Goal: Task Accomplishment & Management: Use online tool/utility

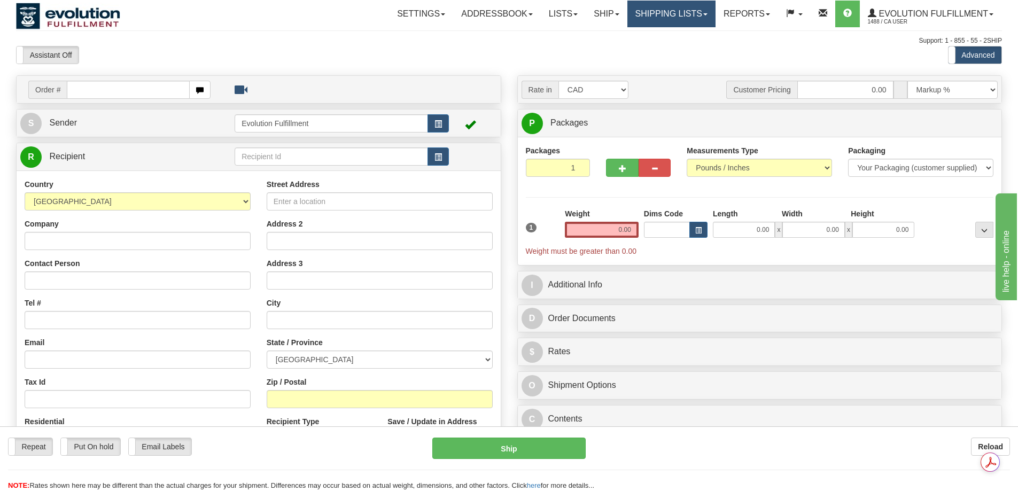
click at [656, 9] on link "Shipping lists" at bounding box center [671, 14] width 88 height 27
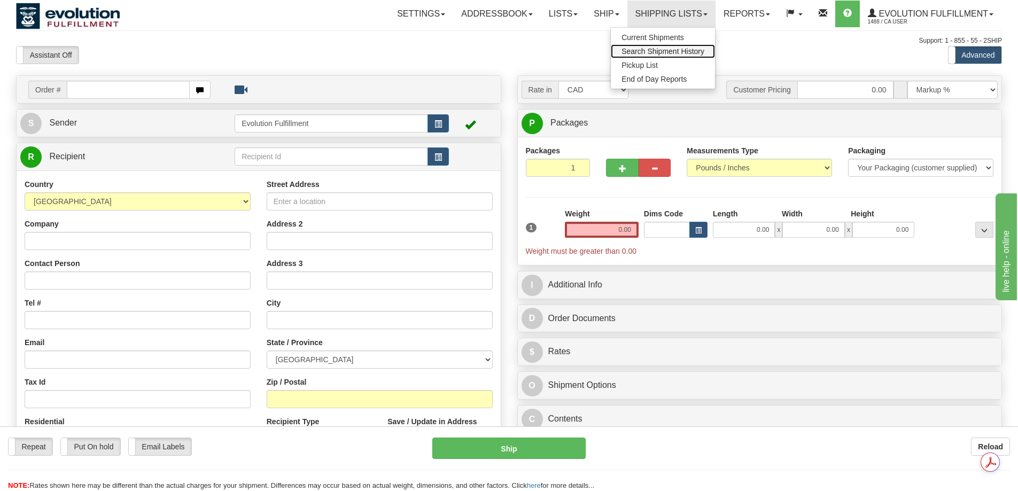
click at [657, 57] on link "Search Shipment History" at bounding box center [663, 51] width 104 height 14
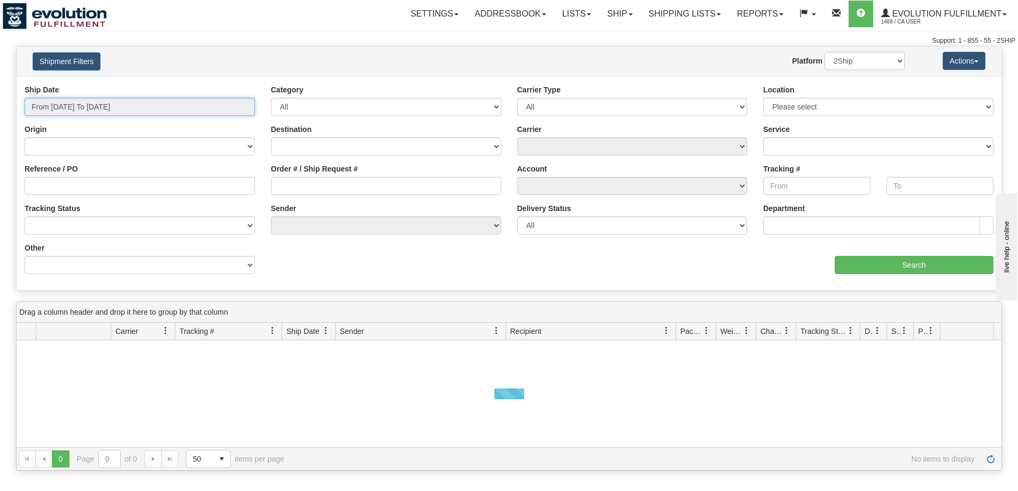
type input "[DATE]"
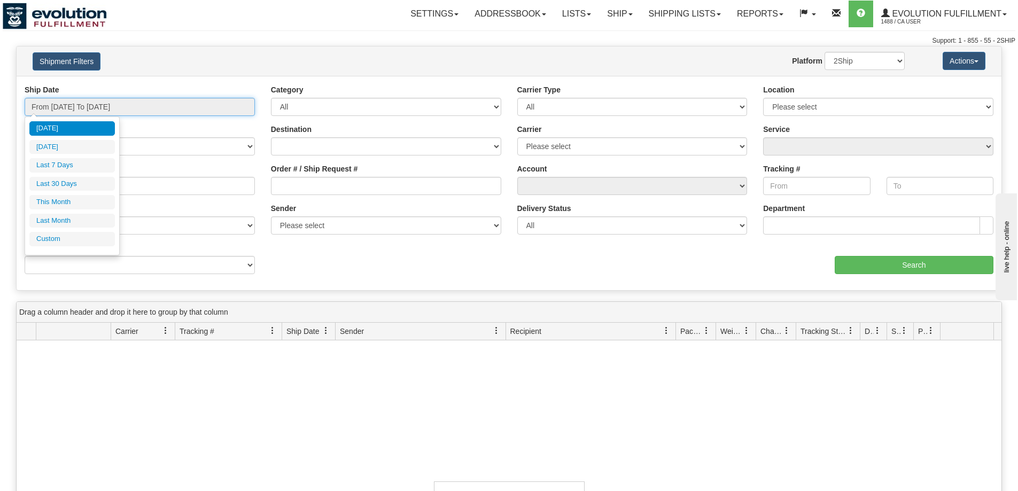
click at [124, 100] on input "From 09/07/2025 To 09/08/2025" at bounding box center [140, 107] width 230 height 18
click at [84, 244] on li "Custom" at bounding box center [71, 239] width 85 height 14
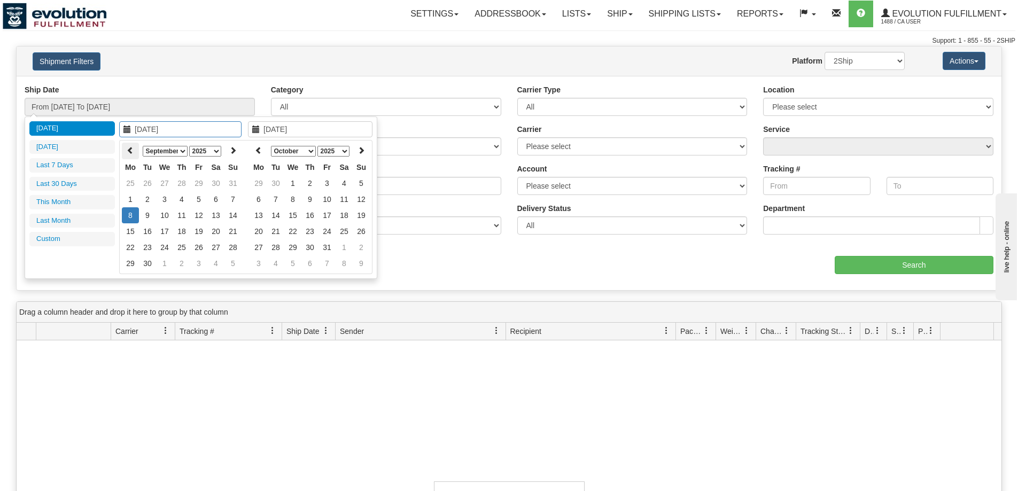
click at [129, 153] on icon at bounding box center [130, 149] width 7 height 7
type input "08/29/2025"
click at [197, 248] on td "29" at bounding box center [198, 247] width 17 height 16
type input "08/29/2025"
click at [197, 248] on td "29" at bounding box center [198, 247] width 17 height 16
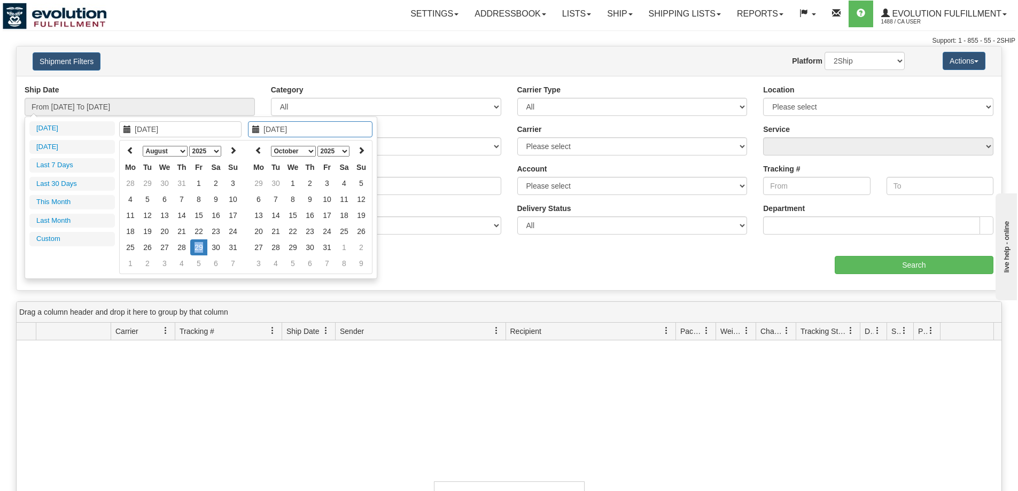
type input "From 08/29/2025 To 08/29/2025"
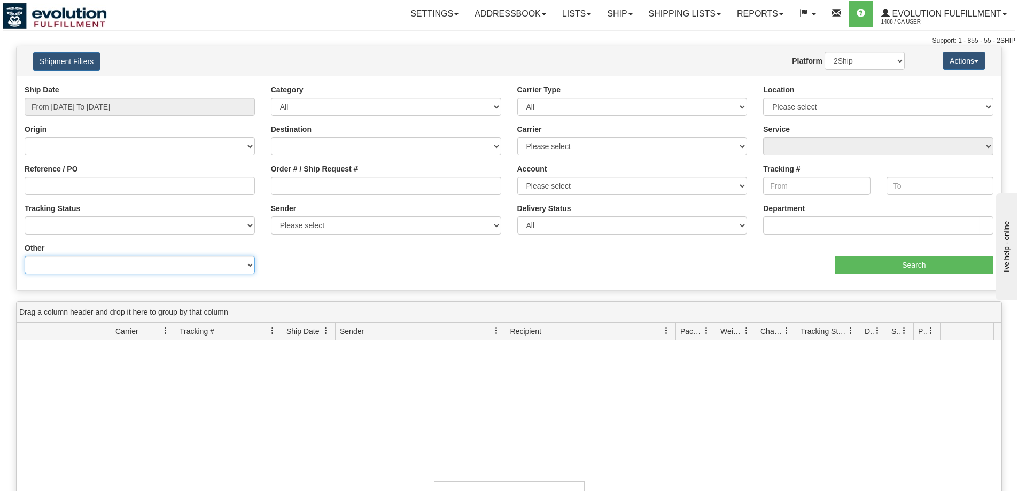
drag, startPoint x: 208, startPoint y: 269, endPoint x: 193, endPoint y: 257, distance: 19.4
click at [208, 269] on select "Billing Account # Billing Type BOL # (LTL) Commodity Or Documents Consolidation…" at bounding box center [140, 265] width 230 height 18
select select "Recipient_Company"
click at [25, 256] on select "Billing Account # Billing Type BOL # (LTL) Commodity Or Documents Consolidation…" at bounding box center [140, 265] width 230 height 18
click at [296, 260] on input "Value" at bounding box center [386, 265] width 230 height 18
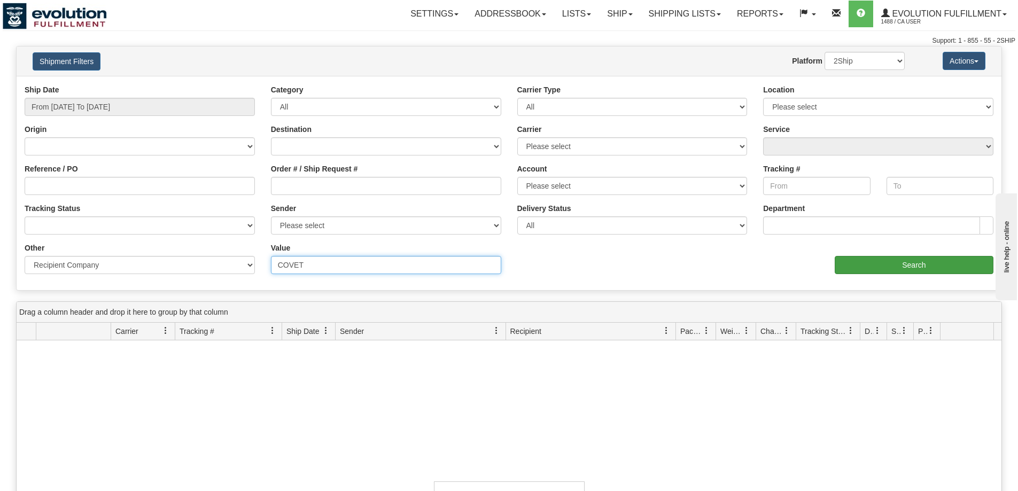
type input "COVET"
click at [847, 263] on input "Search" at bounding box center [913, 265] width 159 height 18
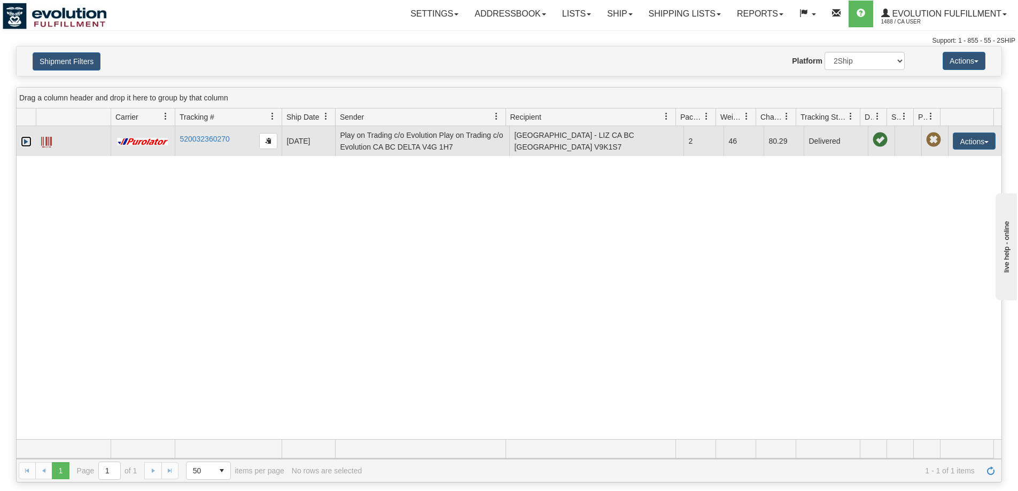
click at [22, 142] on link "Expand" at bounding box center [26, 141] width 11 height 11
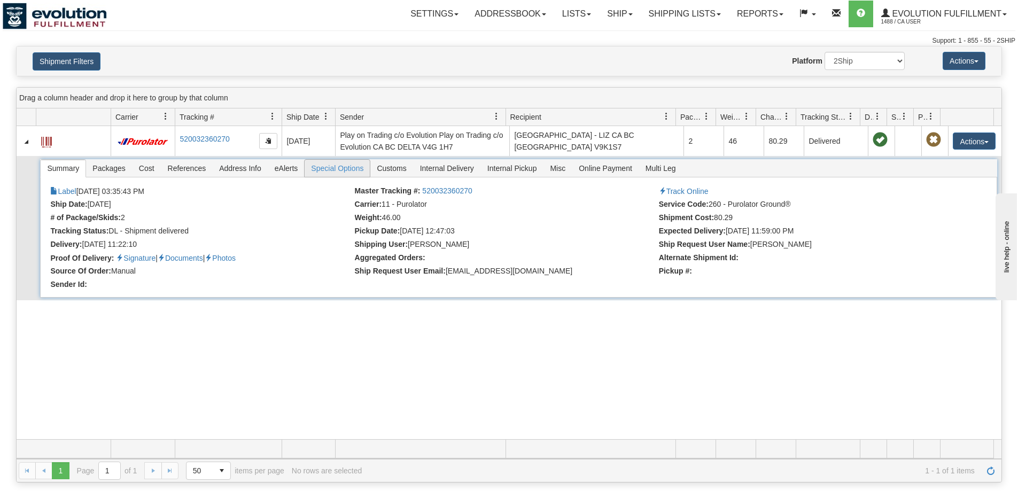
click at [357, 171] on span "Special Options" at bounding box center [336, 168] width 65 height 17
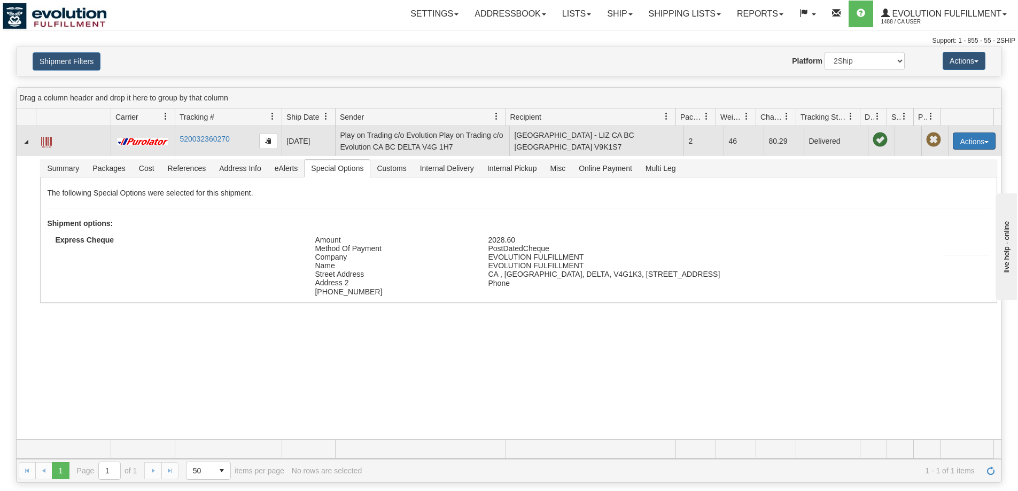
click at [957, 138] on button "Actions" at bounding box center [973, 140] width 43 height 17
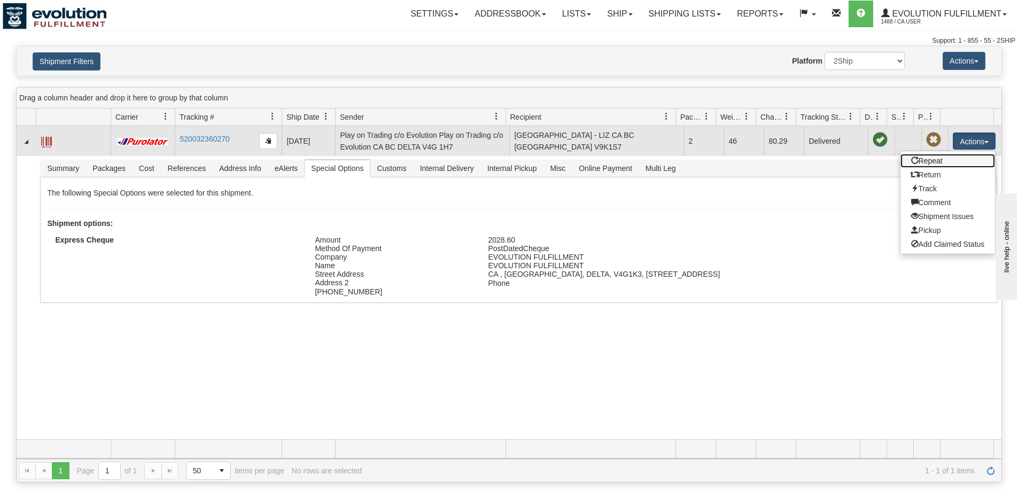
click at [919, 161] on link "Repeat" at bounding box center [947, 161] width 95 height 14
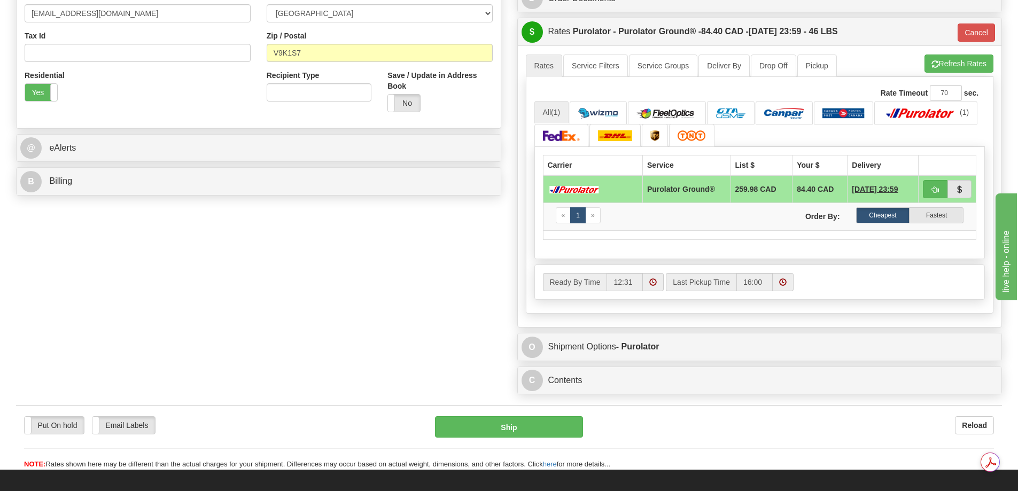
scroll to position [356, 0]
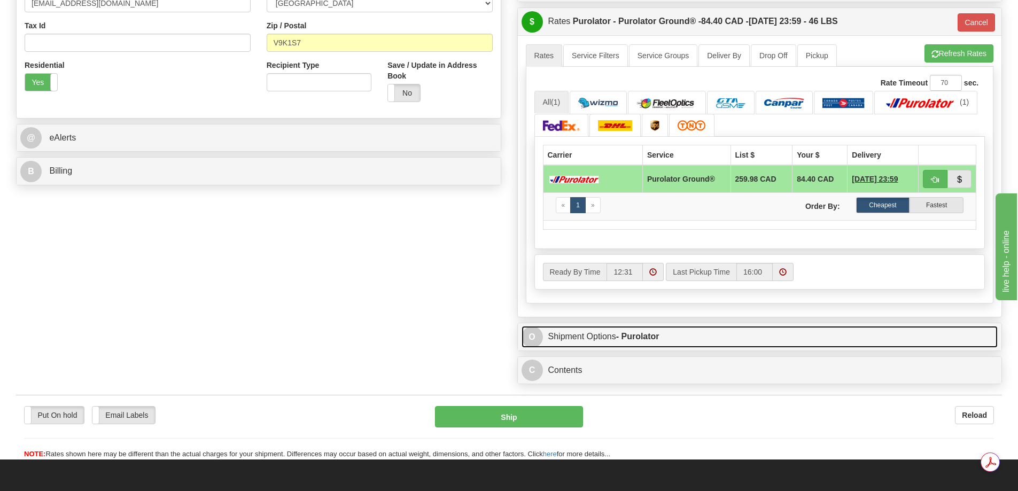
click at [653, 341] on link "O Shipment Options - Purolator" at bounding box center [759, 337] width 476 height 22
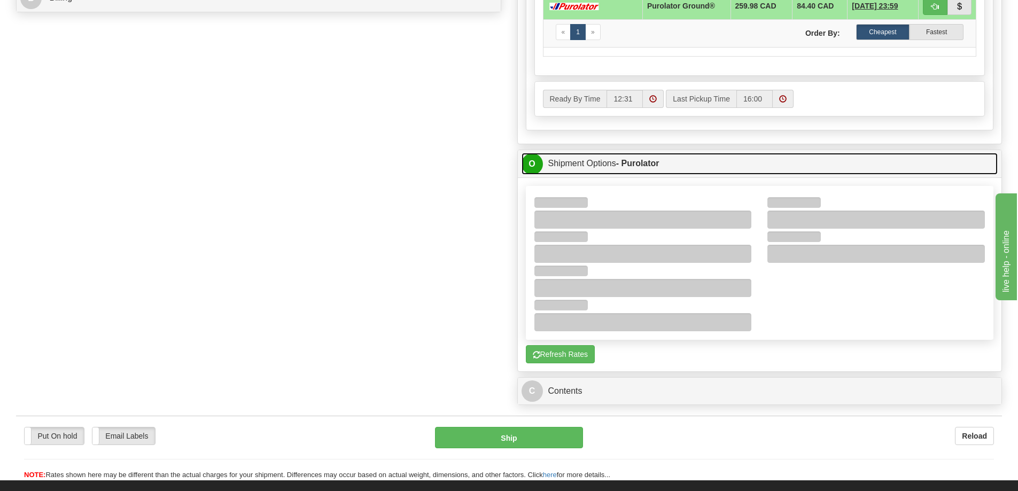
scroll to position [534, 0]
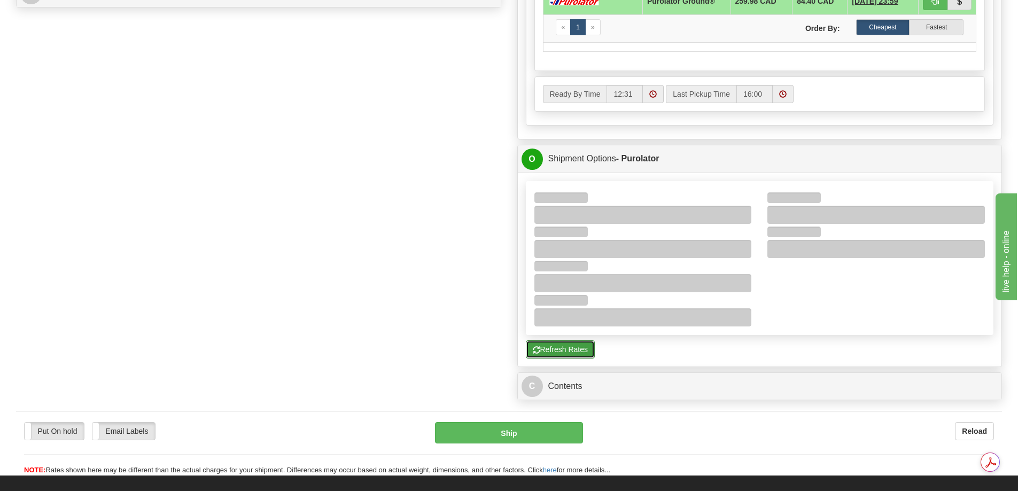
click at [587, 340] on button "Refresh Rates" at bounding box center [560, 349] width 69 height 18
type input "260"
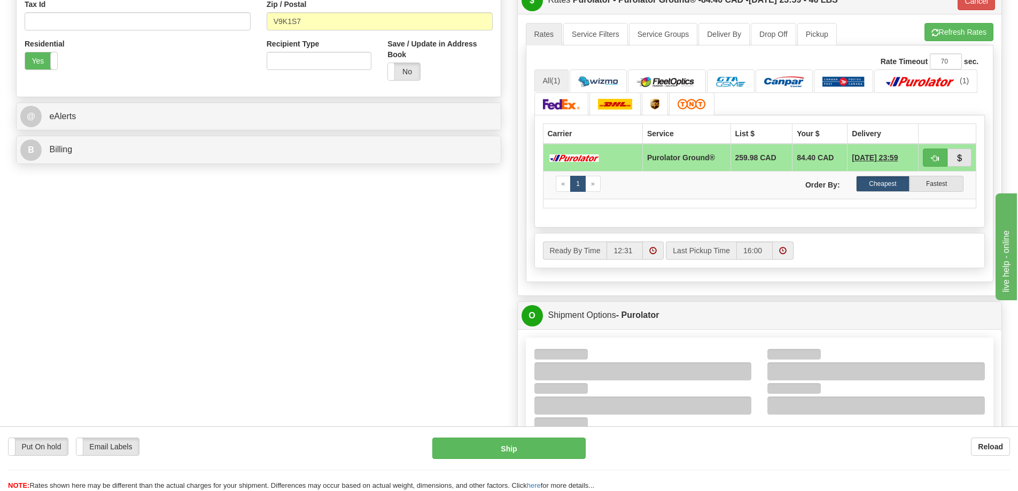
scroll to position [356, 0]
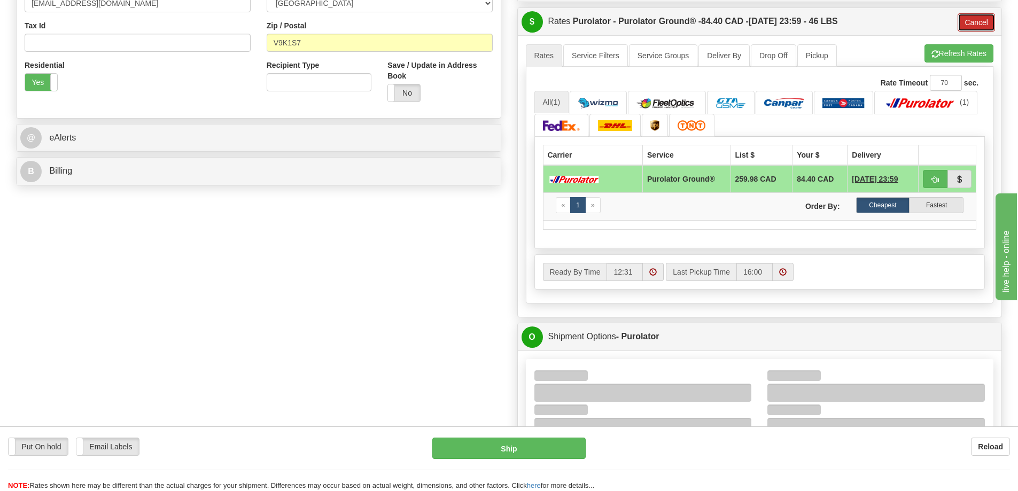
click at [976, 21] on button "Cancel" at bounding box center [975, 22] width 37 height 18
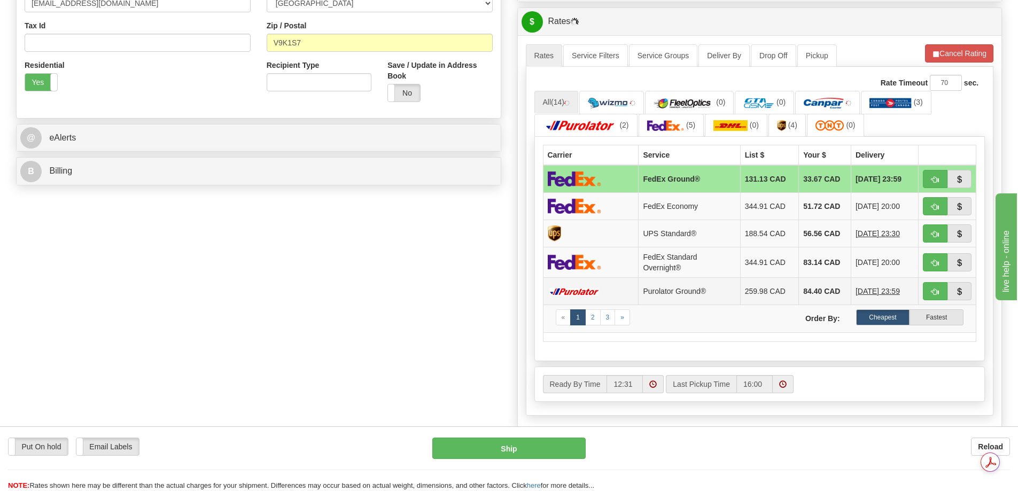
click at [674, 289] on td "Purolator Ground®" at bounding box center [688, 290] width 101 height 27
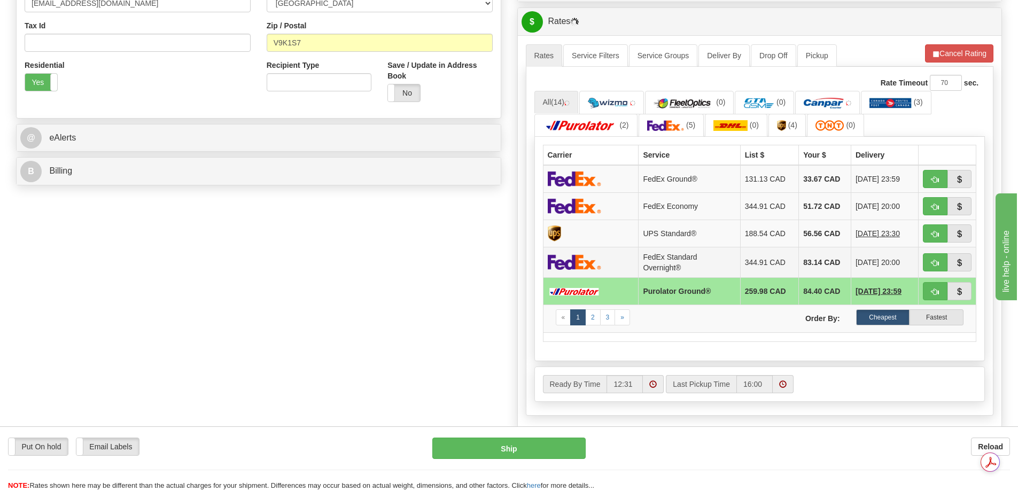
scroll to position [534, 0]
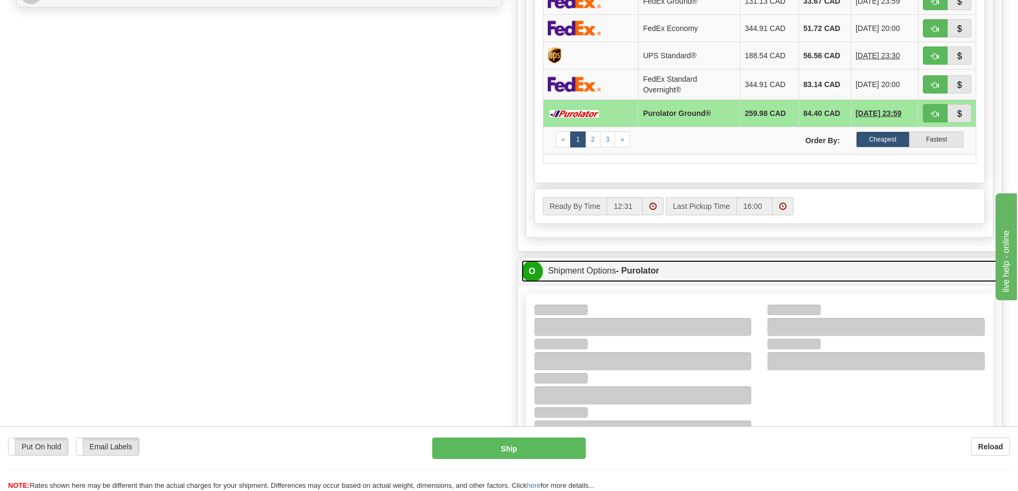
click at [685, 271] on link "O Shipment Options - Purolator" at bounding box center [759, 271] width 476 height 22
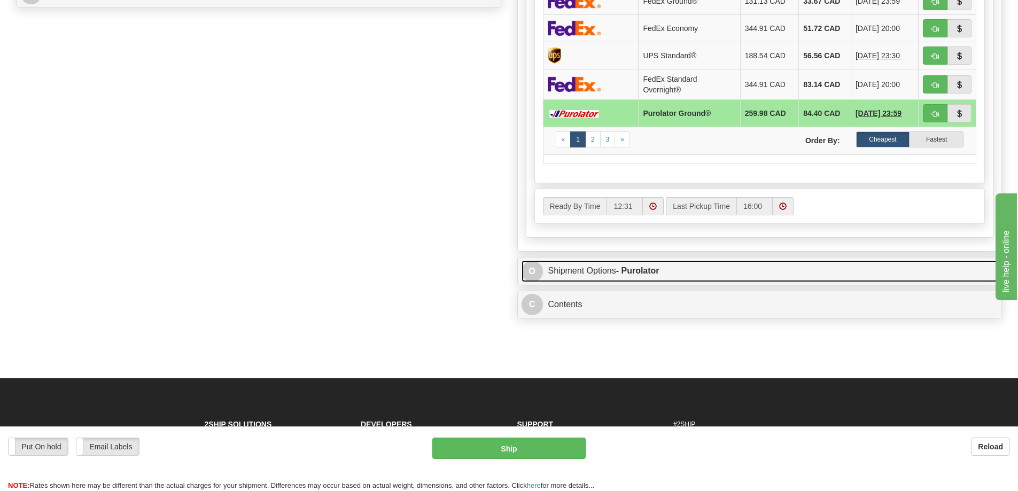
click at [652, 267] on strong "- Purolator" at bounding box center [637, 270] width 43 height 9
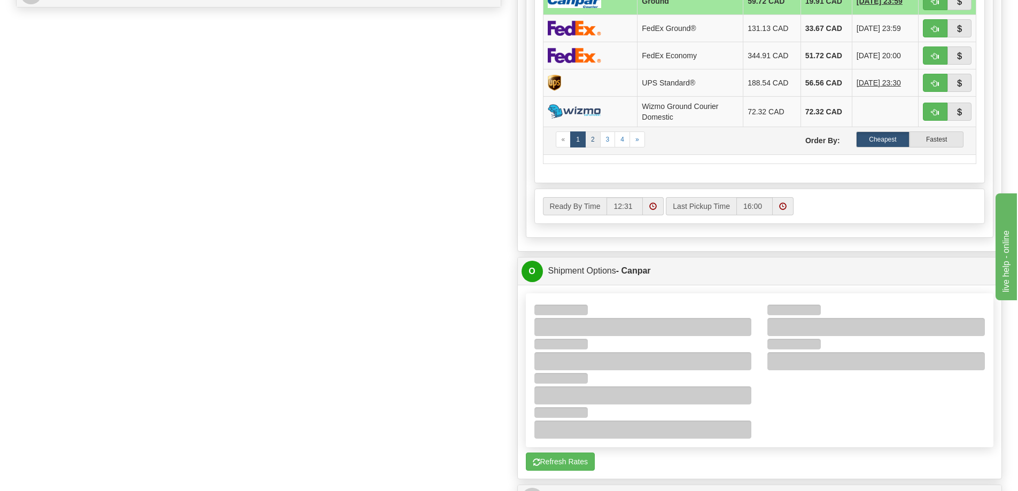
click at [592, 139] on link "2" at bounding box center [592, 139] width 15 height 16
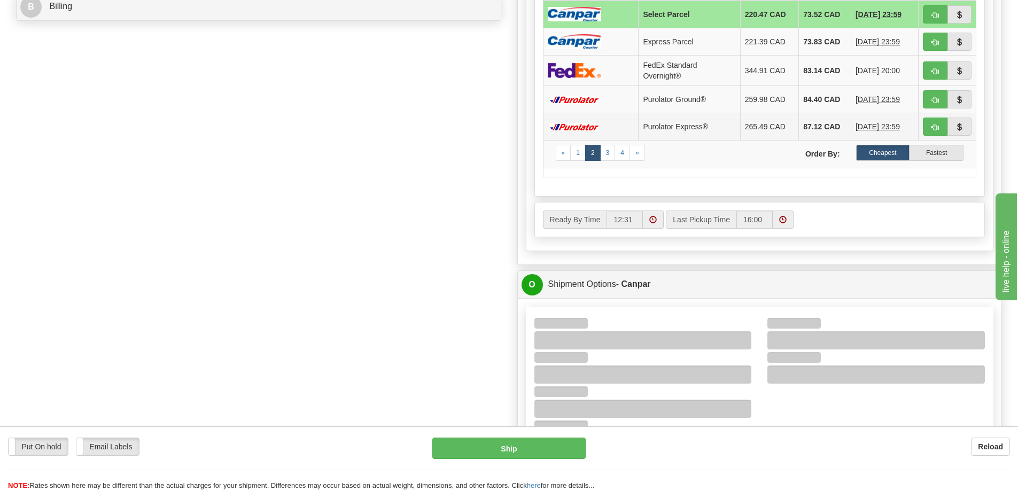
scroll to position [445, 0]
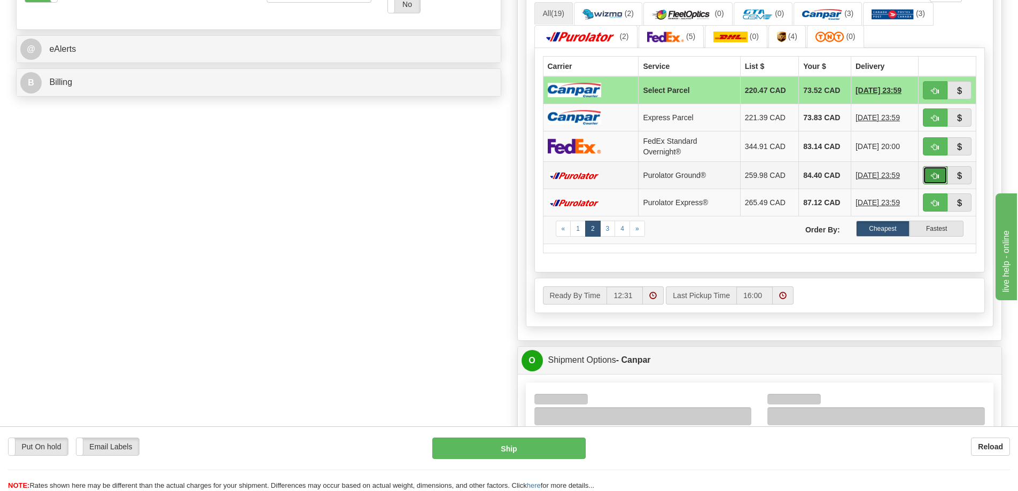
click at [937, 178] on span "button" at bounding box center [934, 176] width 7 height 7
type input "260"
